Goal: Task Accomplishment & Management: Use online tool/utility

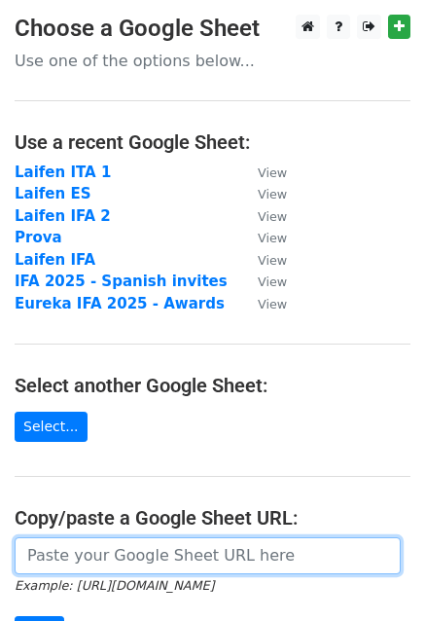
click at [68, 544] on input "url" at bounding box center [208, 555] width 386 height 37
paste input "[URL][DOMAIN_NAME]"
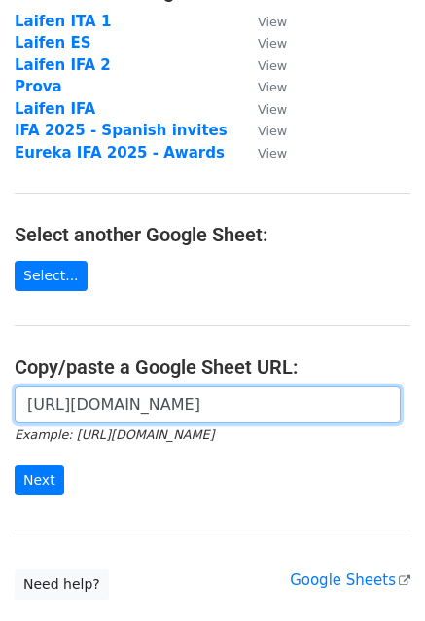
scroll to position [152, 0]
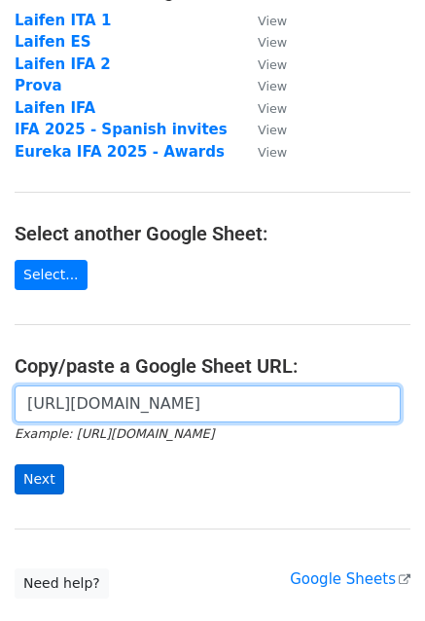
type input "[URL][DOMAIN_NAME]"
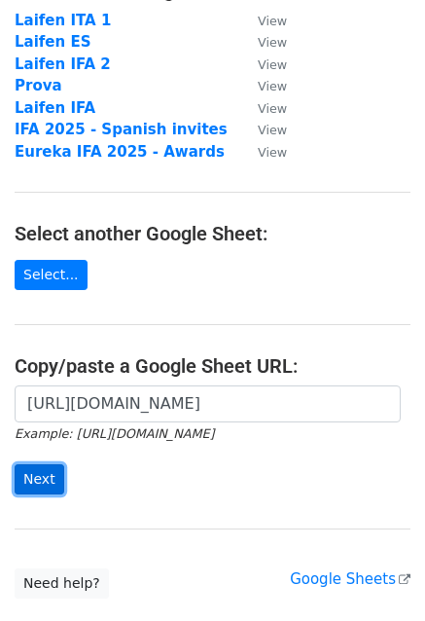
click at [44, 481] on input "Next" at bounding box center [40, 479] width 50 height 30
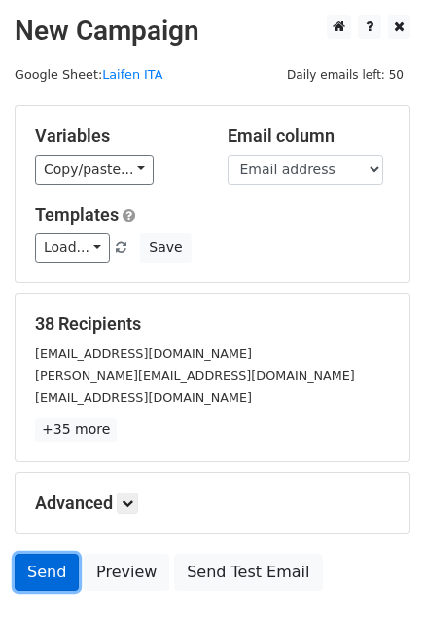
click at [38, 565] on link "Send" at bounding box center [47, 572] width 64 height 37
